Goal: Find specific page/section: Find specific page/section

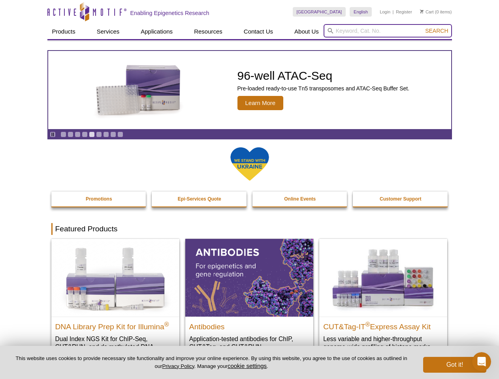
click at [387, 31] on input "search" at bounding box center [387, 30] width 128 height 13
click at [53, 134] on icon "Pause" at bounding box center [52, 134] width 5 height 5
click at [63, 134] on link "Go to slide 1" at bounding box center [63, 134] width 6 height 6
click at [70, 134] on link "Go to slide 2" at bounding box center [71, 134] width 6 height 6
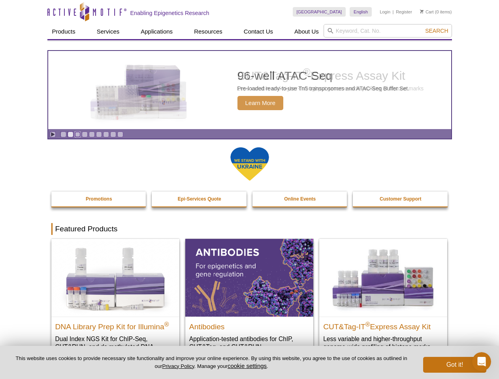
click at [77, 134] on link "Go to slide 3" at bounding box center [78, 134] width 6 height 6
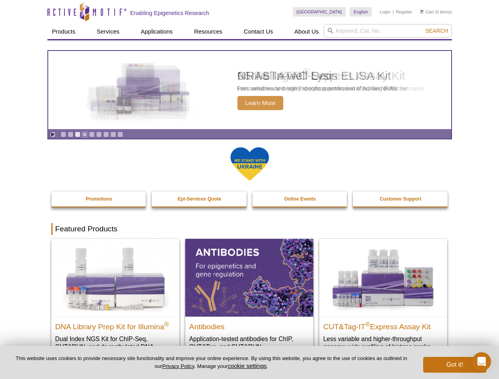
click at [84, 134] on link "Go to slide 4" at bounding box center [85, 134] width 6 height 6
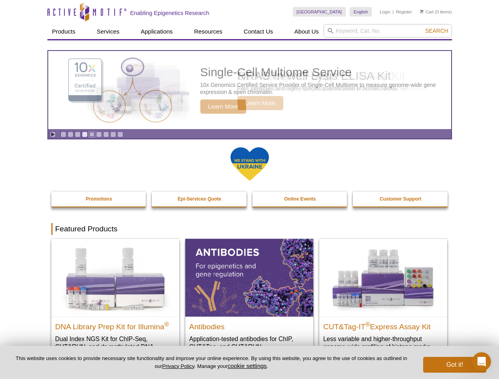
click at [92, 134] on link "Go to slide 5" at bounding box center [92, 134] width 6 height 6
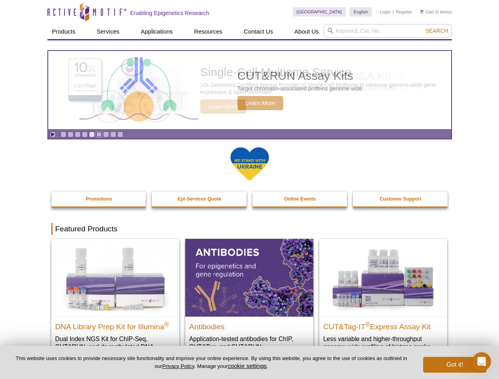
click at [99, 134] on link "Go to slide 6" at bounding box center [99, 134] width 6 height 6
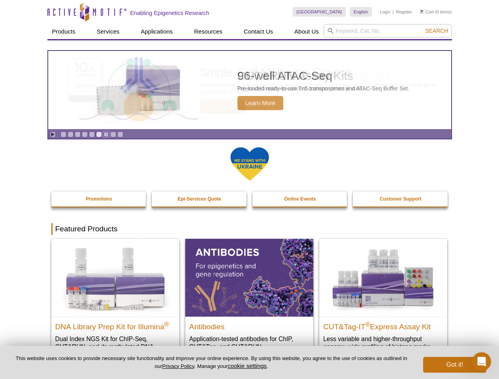
click at [106, 134] on link "Go to slide 7" at bounding box center [106, 134] width 6 height 6
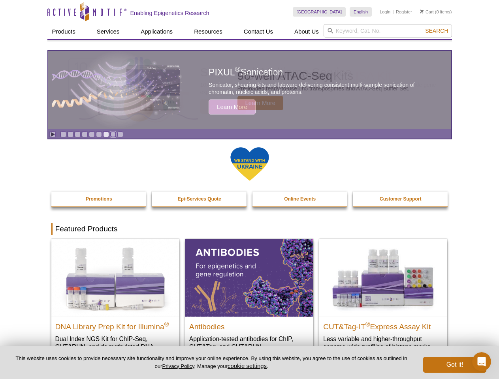
click at [113, 134] on link "Go to slide 8" at bounding box center [113, 134] width 6 height 6
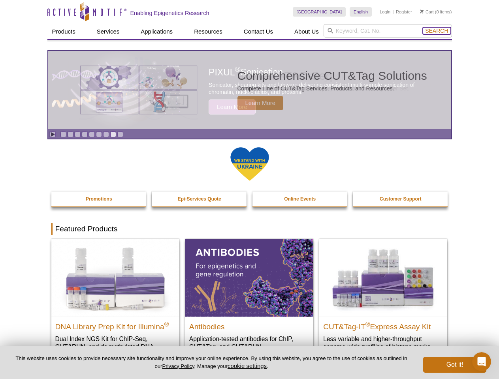
click at [436, 31] on span "Search" at bounding box center [436, 31] width 23 height 6
